Goal: Register for event/course

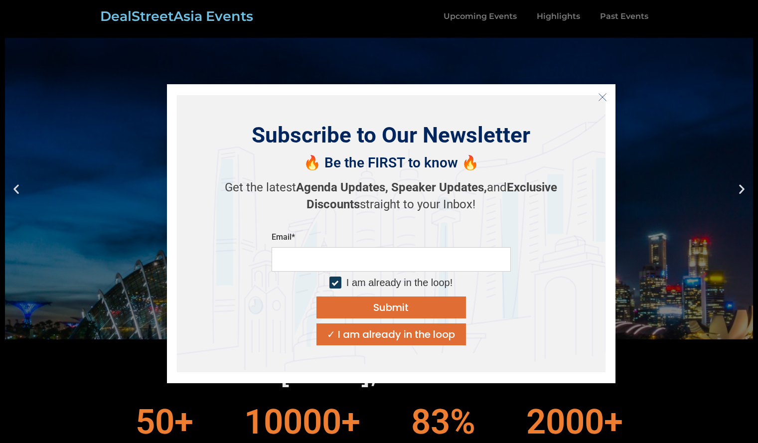
drag, startPoint x: 0, startPoint y: 0, endPoint x: 765, endPoint y: -31, distance: 765.4
click at [606, 95] on icon "Close" at bounding box center [602, 97] width 9 height 9
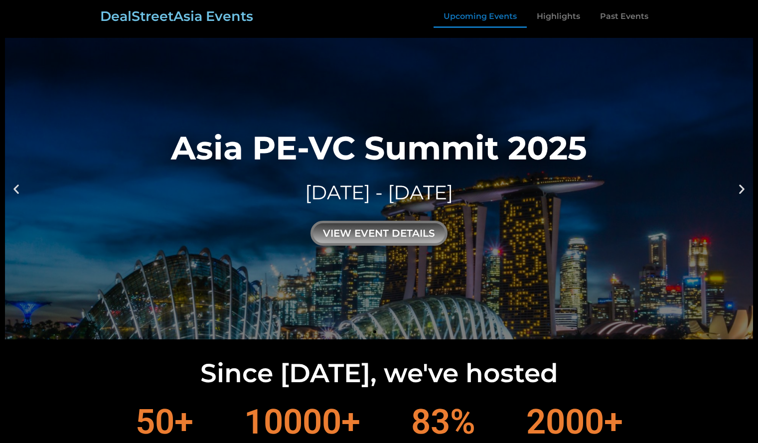
click at [505, 16] on link "Upcoming Events" at bounding box center [480, 16] width 93 height 23
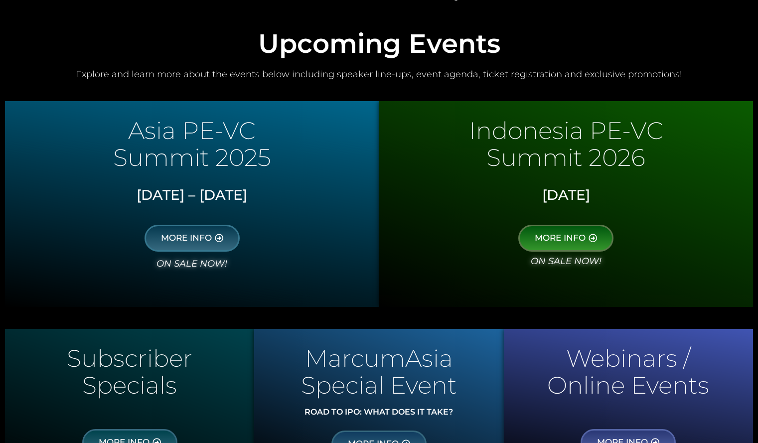
scroll to position [487, 0]
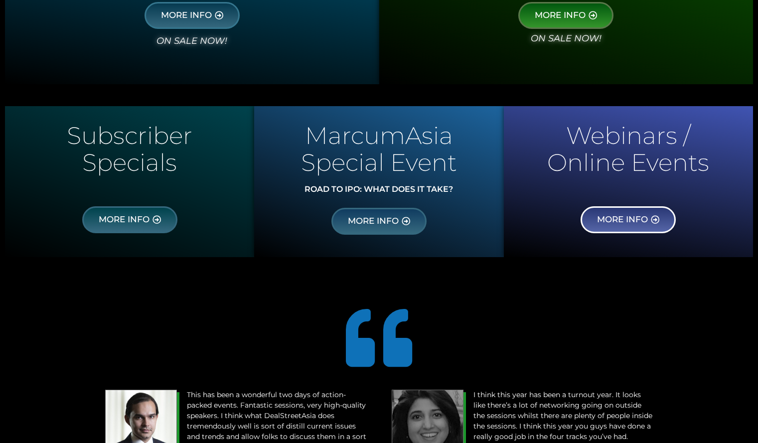
click at [621, 219] on span "MORE INFO" at bounding box center [622, 219] width 51 height 9
